Goal: Task Accomplishment & Management: Use online tool/utility

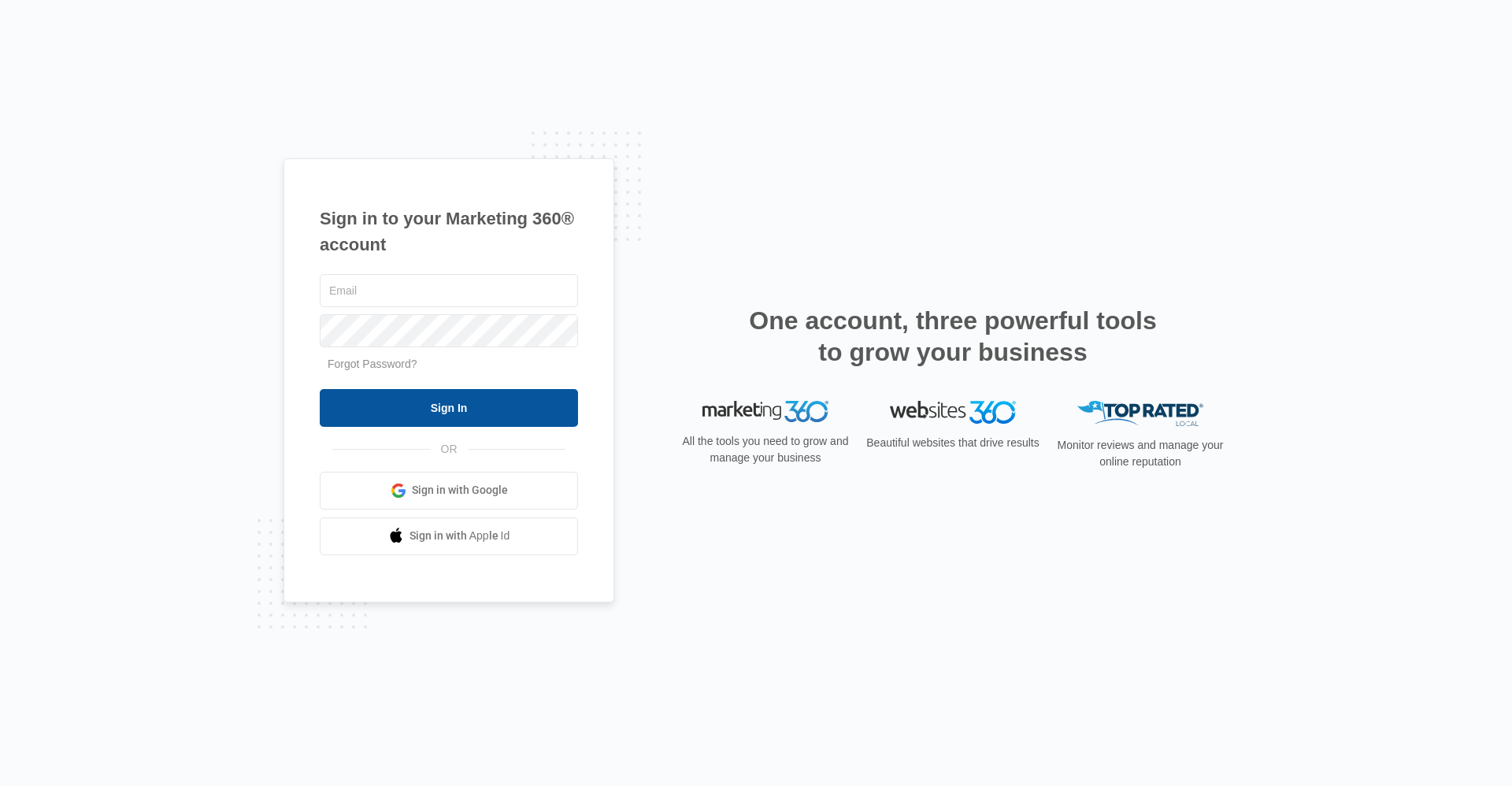
type input "[EMAIL_ADDRESS][DOMAIN_NAME]"
click at [565, 400] on input "Sign In" at bounding box center [449, 407] width 258 height 38
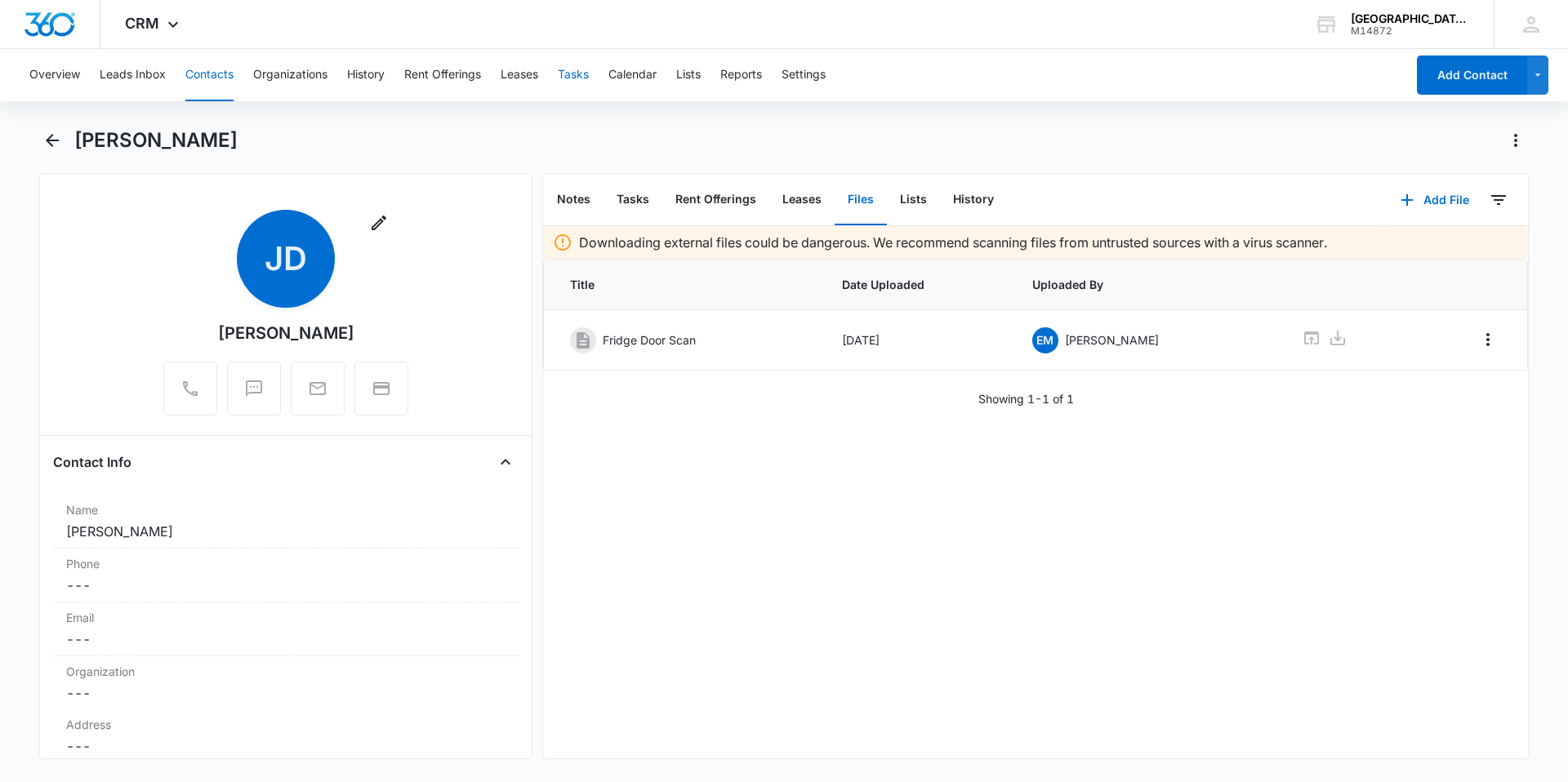
click at [580, 86] on button "Tasks" at bounding box center [572, 75] width 31 height 52
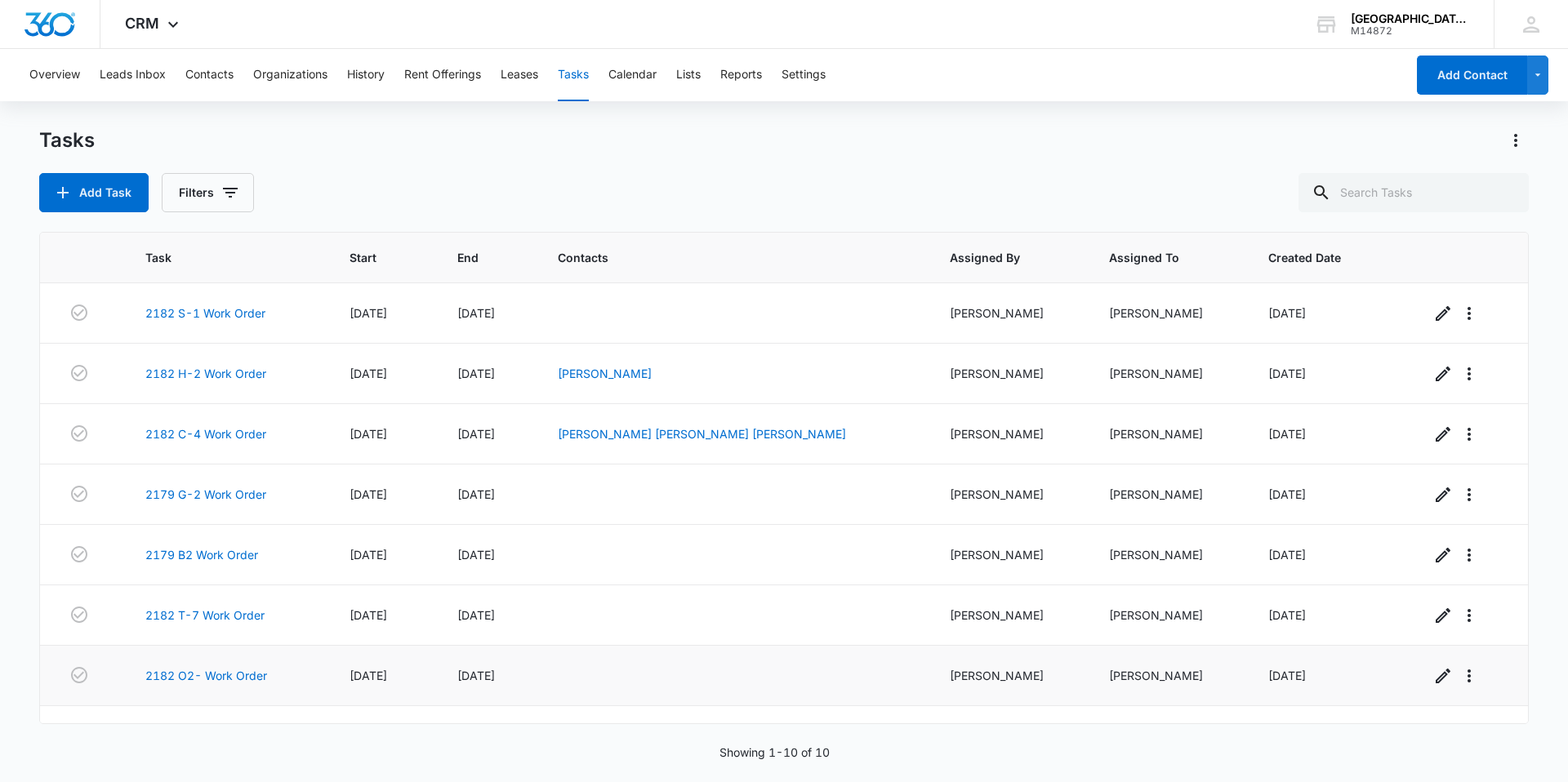
scroll to position [163, 0]
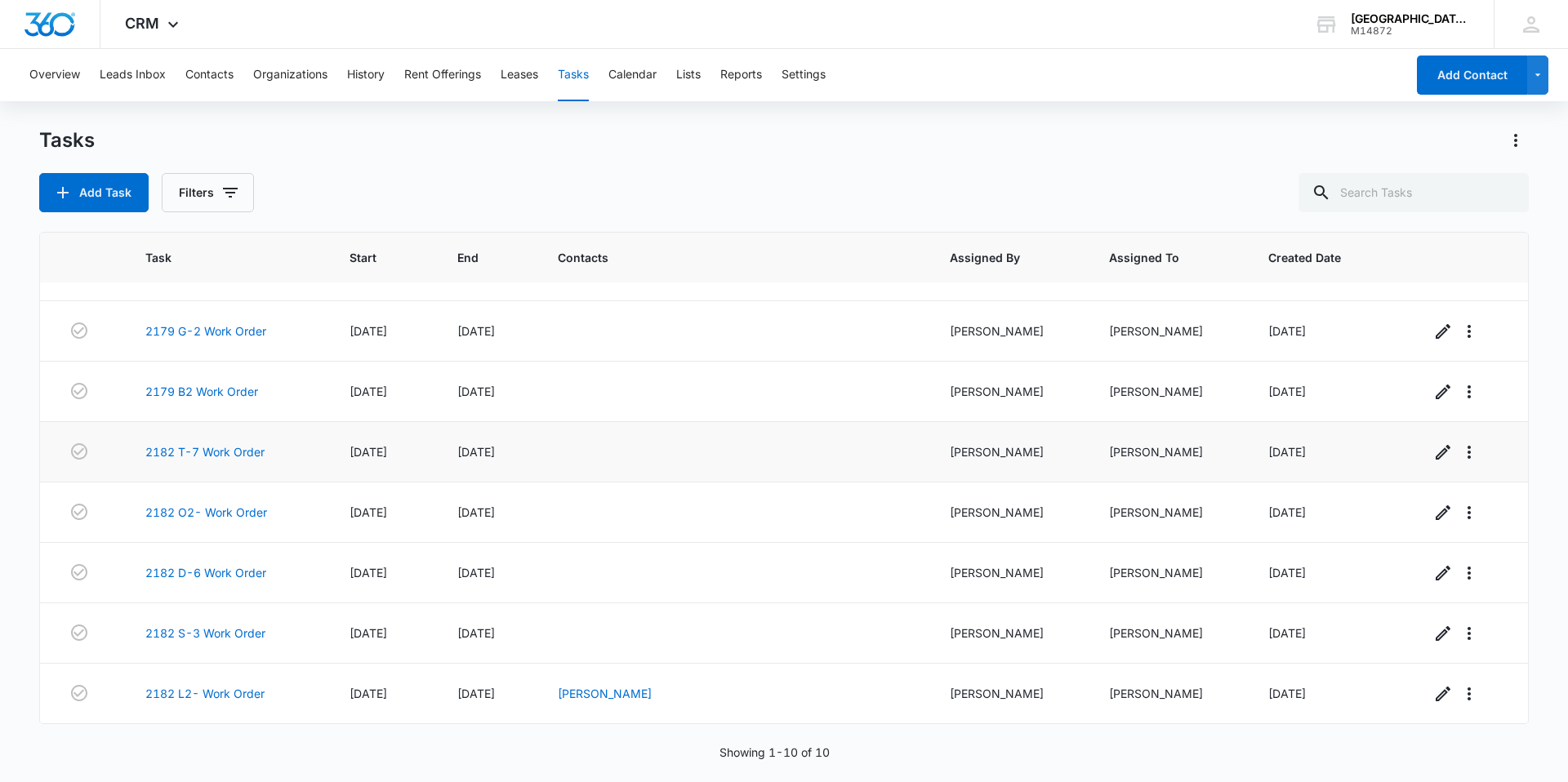
drag, startPoint x: 763, startPoint y: 633, endPoint x: 1505, endPoint y: 443, distance: 765.9
click at [1505, 443] on td at bounding box center [1469, 452] width 118 height 60
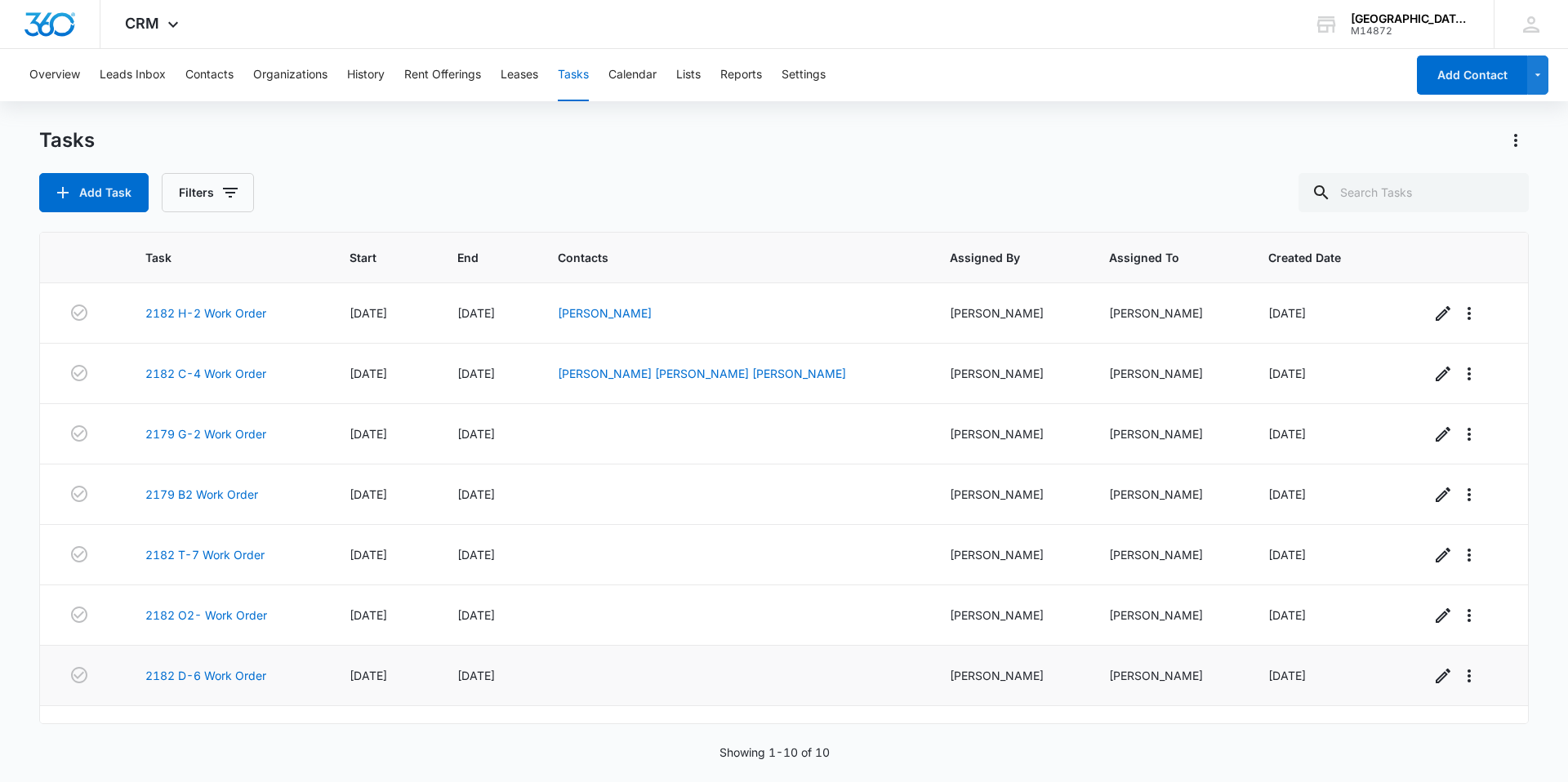
scroll to position [0, 0]
click at [691, 148] on div "Tasks" at bounding box center [783, 141] width 1489 height 26
